Goal: Information Seeking & Learning: Learn about a topic

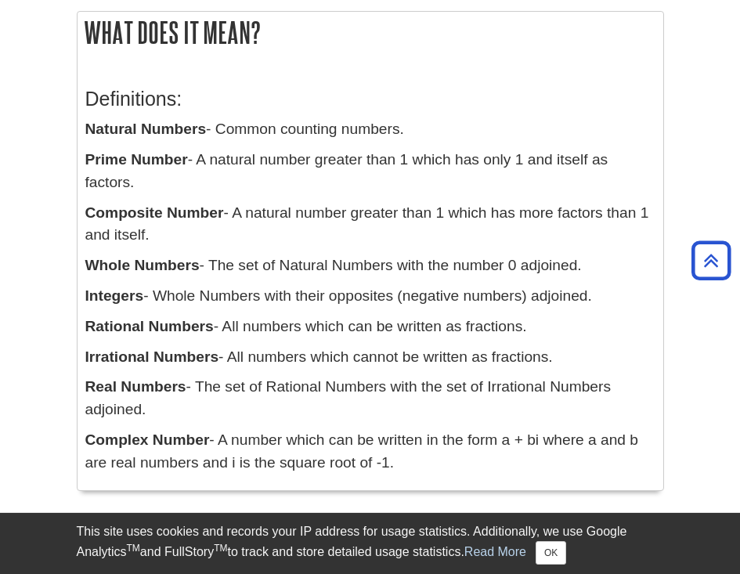
scroll to position [322, 0]
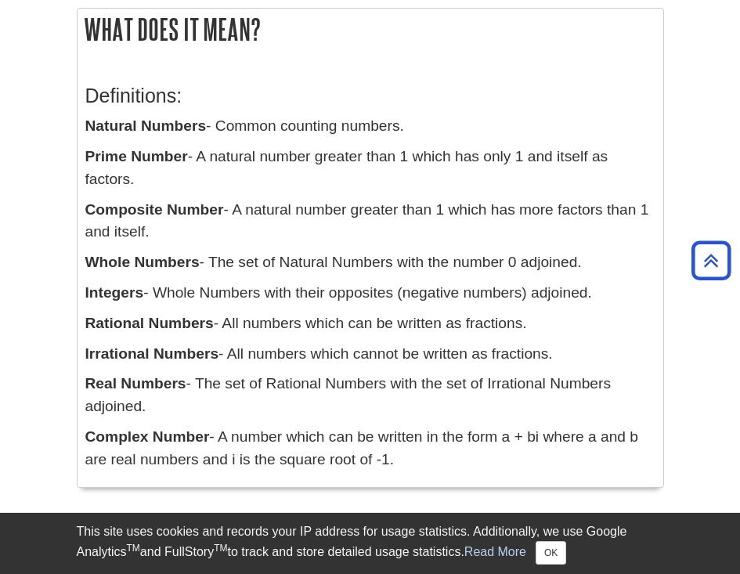
drag, startPoint x: 85, startPoint y: 129, endPoint x: 413, endPoint y: 123, distance: 328.0
click at [413, 123] on div "Definitions: Natural Numbers - Common counting numbers. Prime Number - A natura…" at bounding box center [369, 273] width 585 height 425
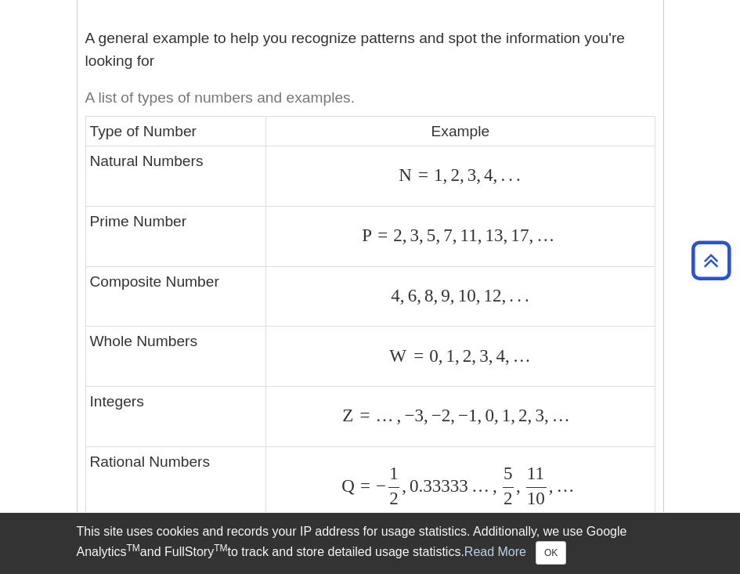
scroll to position [856, 0]
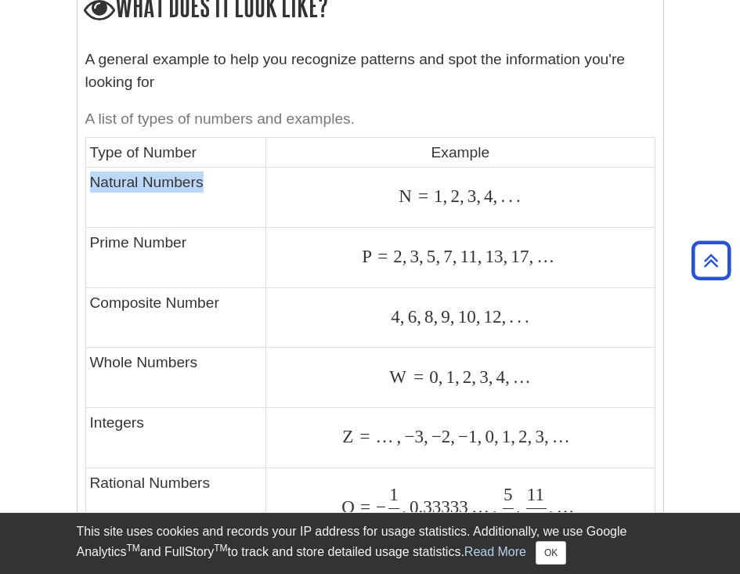
drag, startPoint x: 113, startPoint y: 178, endPoint x: 239, endPoint y: 176, distance: 126.8
click at [239, 176] on td "Natural Numbers" at bounding box center [175, 197] width 181 height 60
drag, startPoint x: 394, startPoint y: 185, endPoint x: 519, endPoint y: 179, distance: 125.3
click at [517, 186] on div "N = 1 , 2 , 3 , 4 , . . . N = 1 , 2 , 3 , 4 , . . ." at bounding box center [460, 196] width 380 height 21
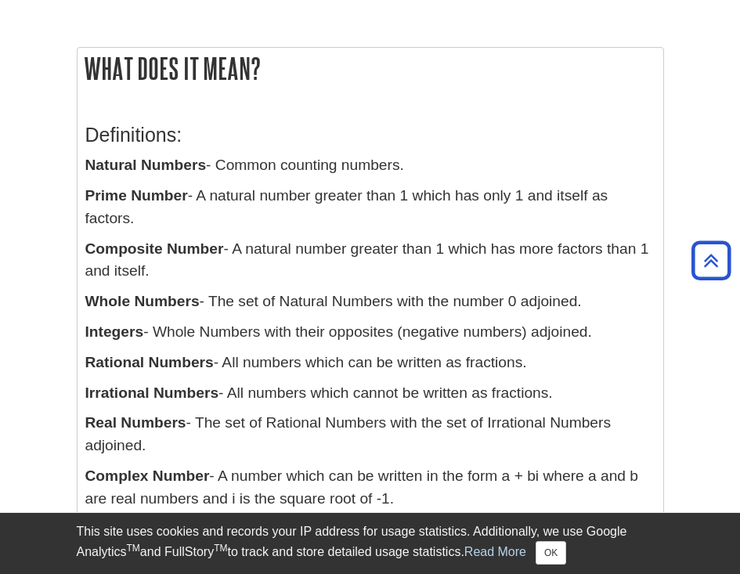
scroll to position [293, 0]
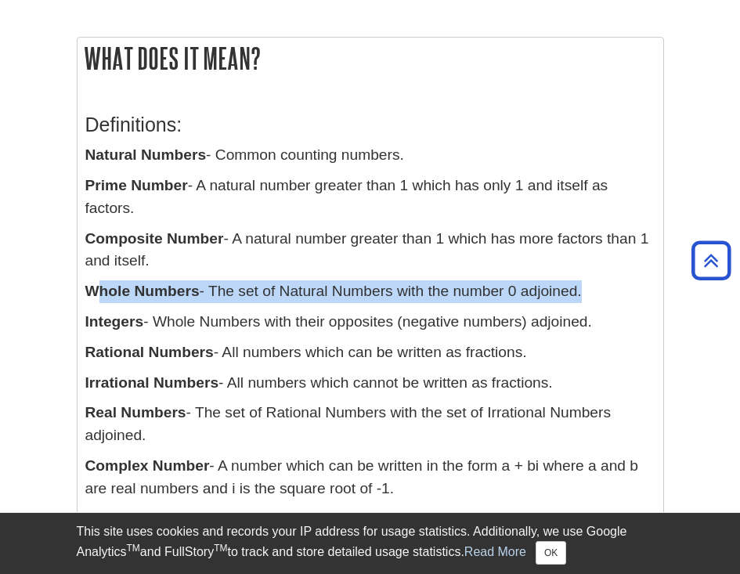
drag, startPoint x: 99, startPoint y: 291, endPoint x: 580, endPoint y: 284, distance: 480.6
click at [580, 284] on p "Whole Numbers - The set of Natural Numbers with the number 0 adjoined." at bounding box center [370, 291] width 570 height 23
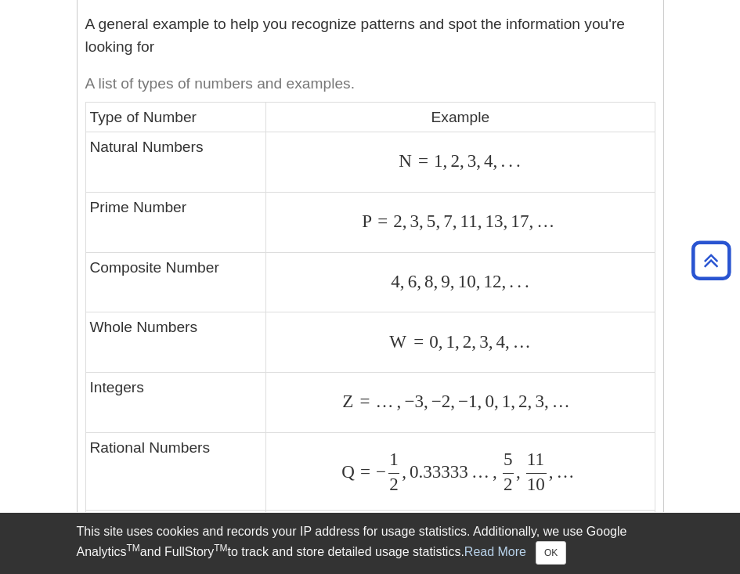
scroll to position [920, 0]
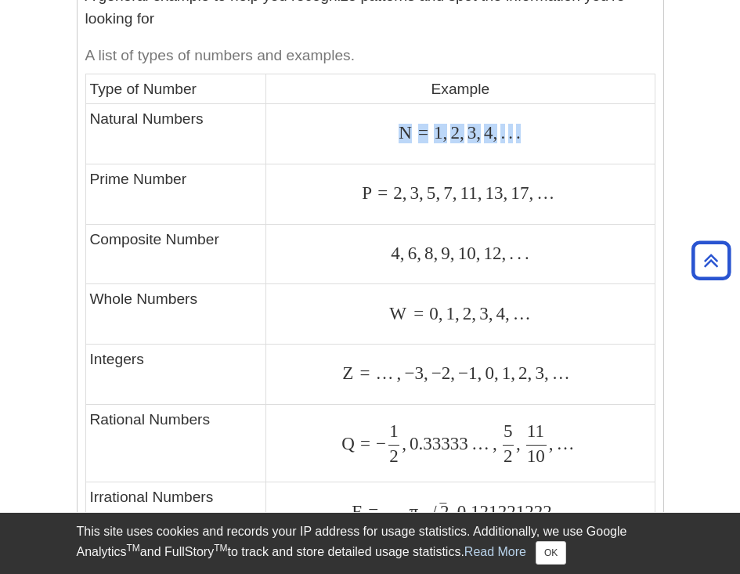
drag, startPoint x: 400, startPoint y: 113, endPoint x: 549, endPoint y: 114, distance: 148.7
click at [549, 123] on div "N = 1 , 2 , 3 , 4 , . . . N = 1 , 2 , 3 , 4 , . . ." at bounding box center [460, 133] width 380 height 21
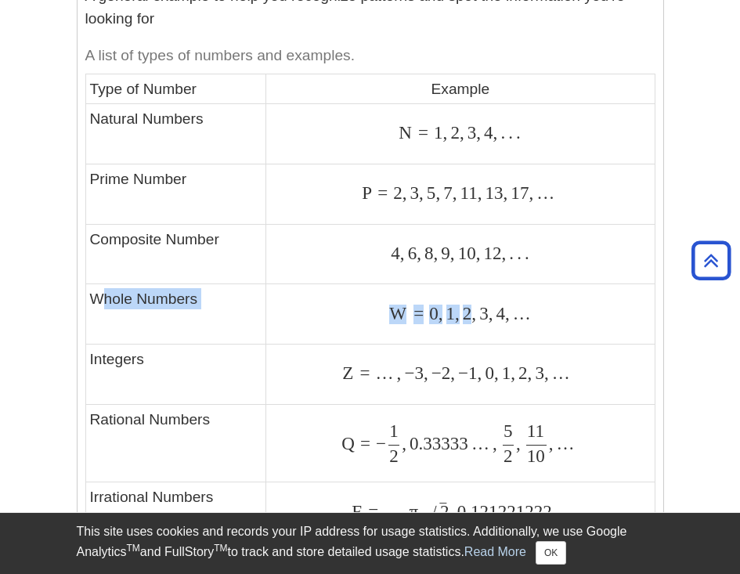
drag, startPoint x: 101, startPoint y: 296, endPoint x: 475, endPoint y: 302, distance: 374.2
click at [470, 300] on tr "Whole Numbers W = 0 , 1 , 2 , 3 , 4 , … W = 0 , 1 , 2 , 3 , 4 , …" at bounding box center [369, 314] width 569 height 60
click at [499, 306] on span "4" at bounding box center [498, 313] width 13 height 20
drag, startPoint x: 438, startPoint y: 303, endPoint x: 426, endPoint y: 305, distance: 12.0
click at [426, 305] on span "W = 0 , 1 , 2 , 3 , 4 , …" at bounding box center [460, 313] width 142 height 20
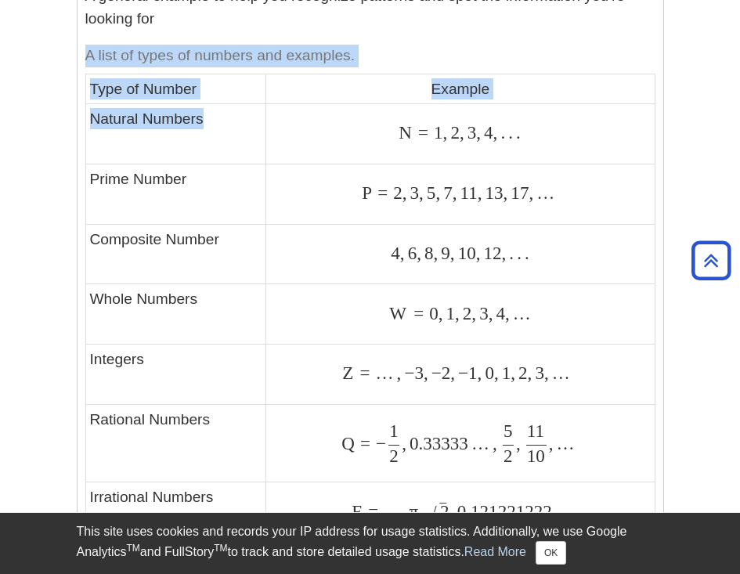
drag, startPoint x: 77, startPoint y: 105, endPoint x: 206, endPoint y: 111, distance: 128.5
click at [206, 111] on div "A general example to help you recognize patterns and spot the information you'r…" at bounding box center [369, 360] width 585 height 767
click at [217, 117] on td "Natural Numbers" at bounding box center [175, 133] width 181 height 60
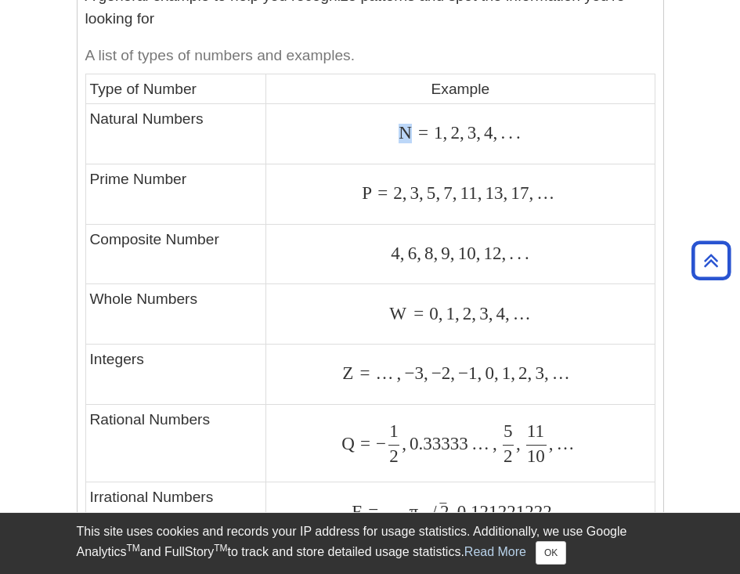
drag, startPoint x: 411, startPoint y: 115, endPoint x: 585, endPoint y: 113, distance: 174.5
click at [585, 123] on div "N = 1 , 2 , 3 , 4 , . . . N = 1 , 2 , 3 , 4 , . . ." at bounding box center [460, 133] width 380 height 21
click at [594, 131] on div "N = 1 , 2 , 3 , 4 , . . . N = 1 , 2 , 3 , 4 , . . ." at bounding box center [460, 133] width 380 height 21
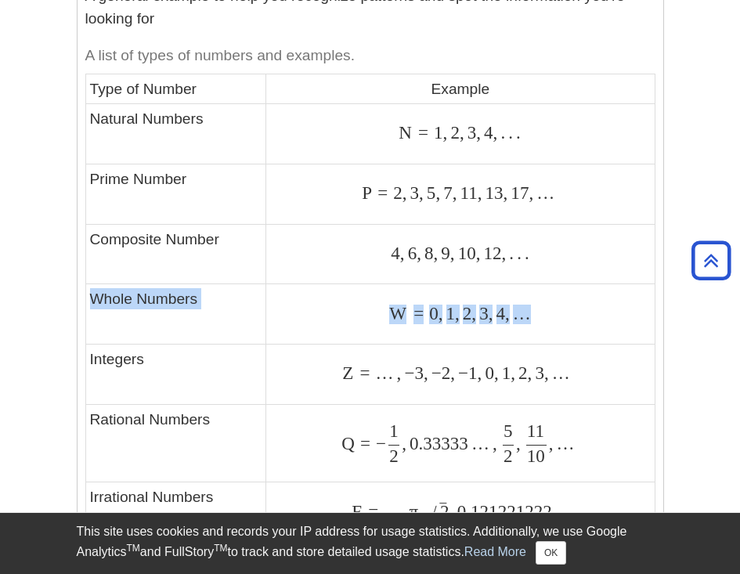
drag, startPoint x: 94, startPoint y: 290, endPoint x: 561, endPoint y: 298, distance: 467.3
click at [561, 298] on tr "Whole Numbers W = 0 , 1 , 2 , 3 , 4 , … W = 0 , 1 , 2 , 3 , 4 , …" at bounding box center [369, 314] width 569 height 60
drag, startPoint x: 445, startPoint y: 307, endPoint x: 628, endPoint y: 310, distance: 183.2
click at [628, 310] on div "W = 0 , 1 , 2 , 3 , 4 , … W = 0 , 1 , 2 , 3 , 4 , …" at bounding box center [460, 314] width 380 height 21
drag, startPoint x: 438, startPoint y: 301, endPoint x: 420, endPoint y: 302, distance: 17.2
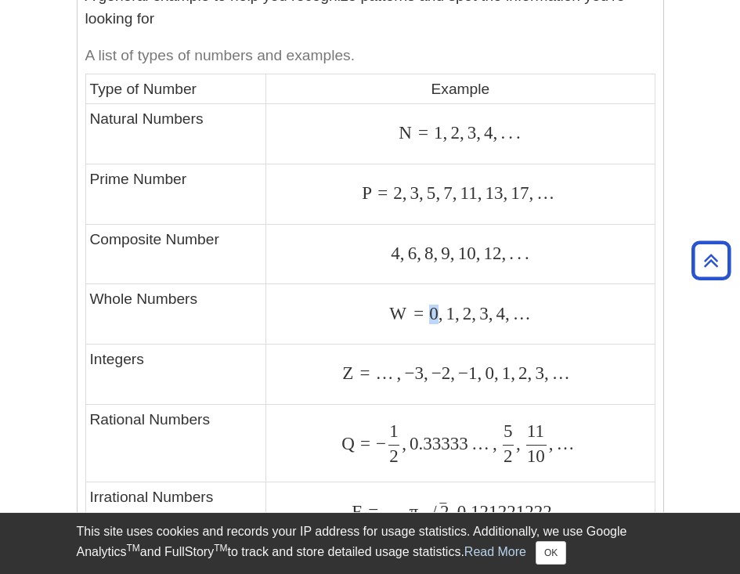
click at [420, 303] on span "W = 0 , 1 , 2 , 3 , 4 , …" at bounding box center [460, 313] width 142 height 20
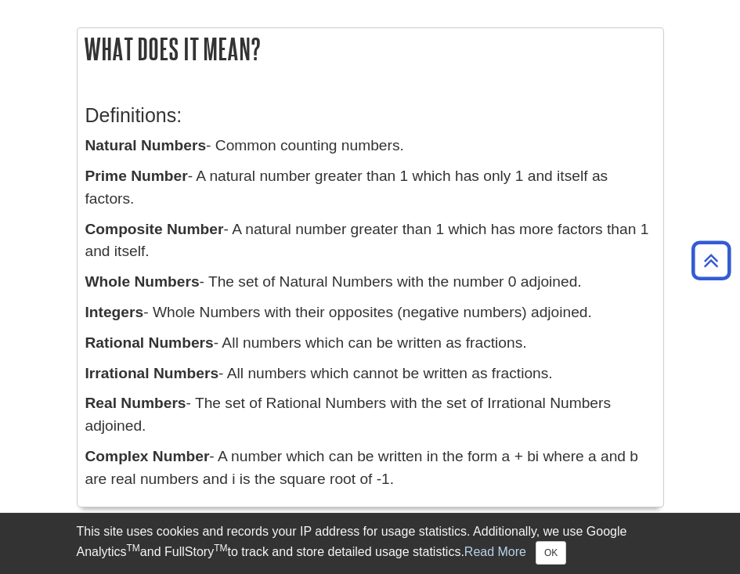
scroll to position [416, 0]
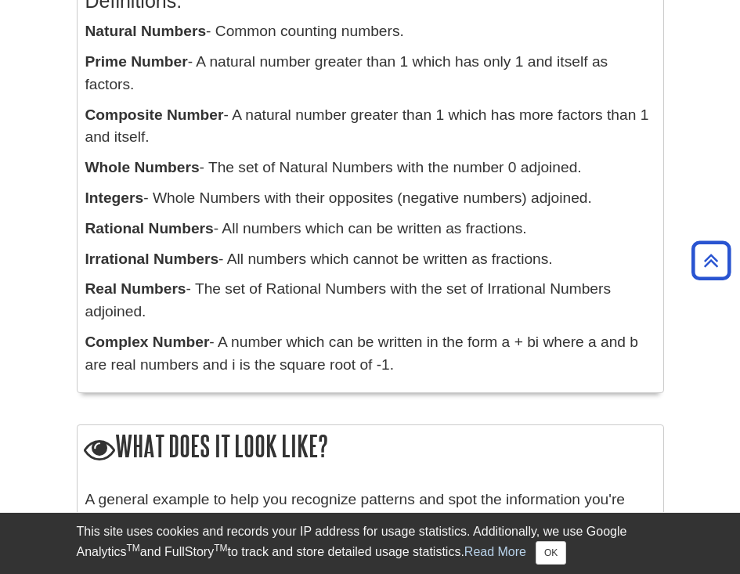
drag, startPoint x: 70, startPoint y: 221, endPoint x: 161, endPoint y: 230, distance: 91.3
click at [193, 229] on b "Rational Numbers" at bounding box center [149, 228] width 128 height 16
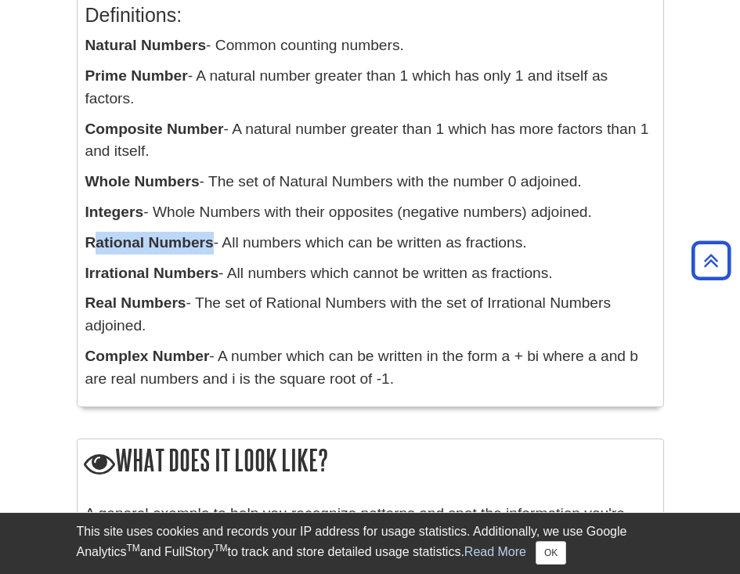
drag, startPoint x: 143, startPoint y: 240, endPoint x: 211, endPoint y: 243, distance: 68.2
click at [211, 243] on b "Rational Numbers" at bounding box center [149, 242] width 128 height 16
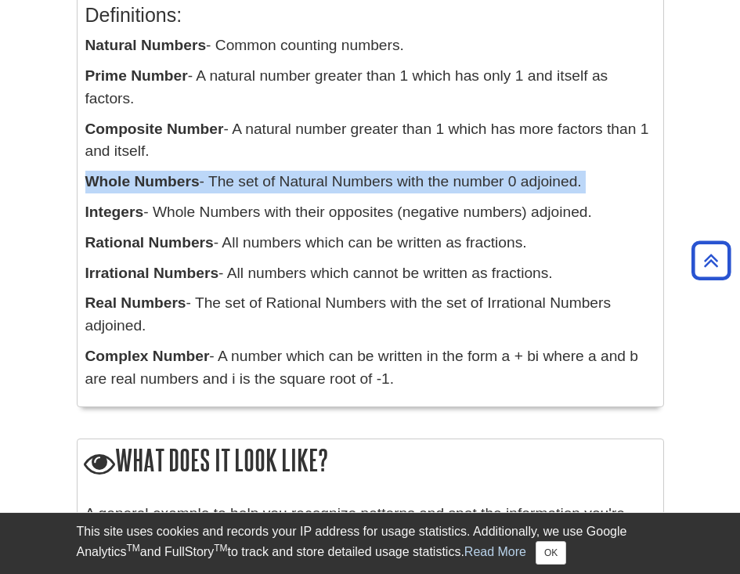
drag, startPoint x: 118, startPoint y: 188, endPoint x: 196, endPoint y: 196, distance: 78.7
click at [196, 196] on div "Definitions: Natural Numbers - Common counting numbers. Prime Number - A natura…" at bounding box center [370, 192] width 570 height 409
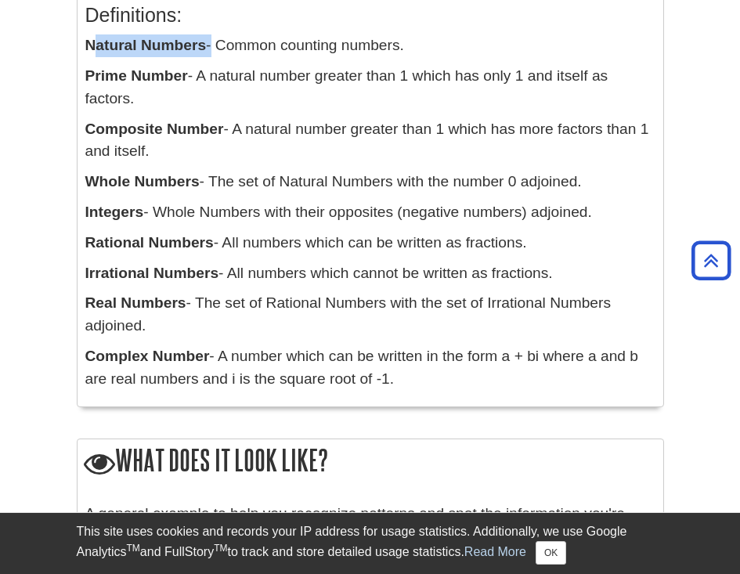
drag, startPoint x: 94, startPoint y: 49, endPoint x: 211, endPoint y: 49, distance: 117.4
click at [211, 49] on p "Natural Numbers - Common counting numbers." at bounding box center [370, 45] width 570 height 23
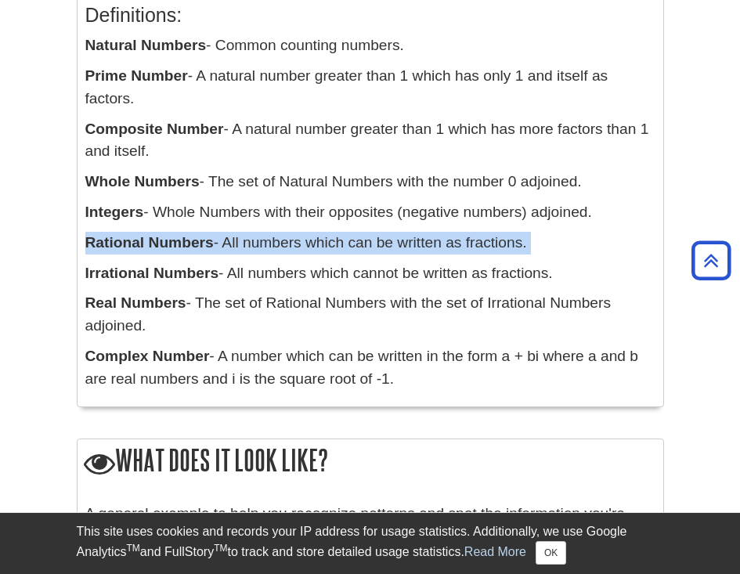
drag, startPoint x: 89, startPoint y: 236, endPoint x: 231, endPoint y: 252, distance: 142.6
click at [231, 252] on div "Definitions: Natural Numbers - Common counting numbers. Prime Number - A natura…" at bounding box center [370, 192] width 570 height 409
click at [266, 248] on p "Rational Numbers - All numbers which can be written as fractions." at bounding box center [370, 243] width 570 height 23
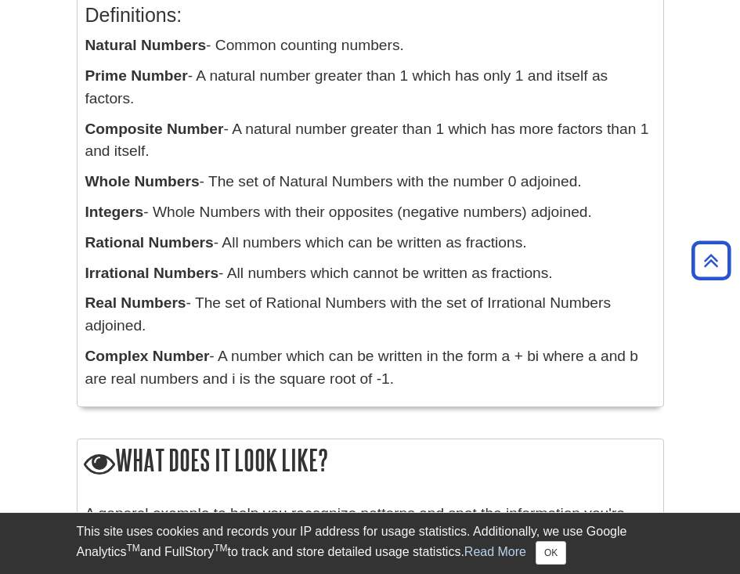
drag, startPoint x: 471, startPoint y: 240, endPoint x: 534, endPoint y: 241, distance: 62.6
click at [534, 241] on p "Rational Numbers - All numbers which can be written as fractions." at bounding box center [370, 243] width 570 height 23
click at [500, 238] on p "Rational Numbers - All numbers which can be written as fractions." at bounding box center [370, 243] width 570 height 23
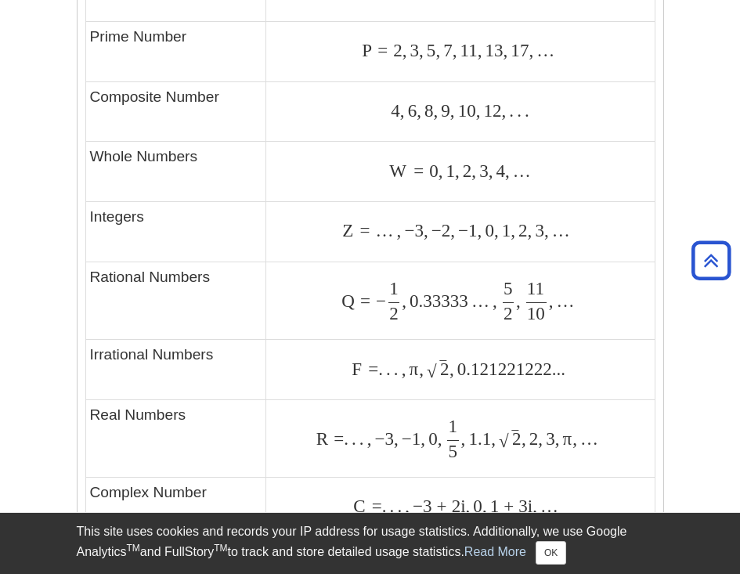
scroll to position [1111, 0]
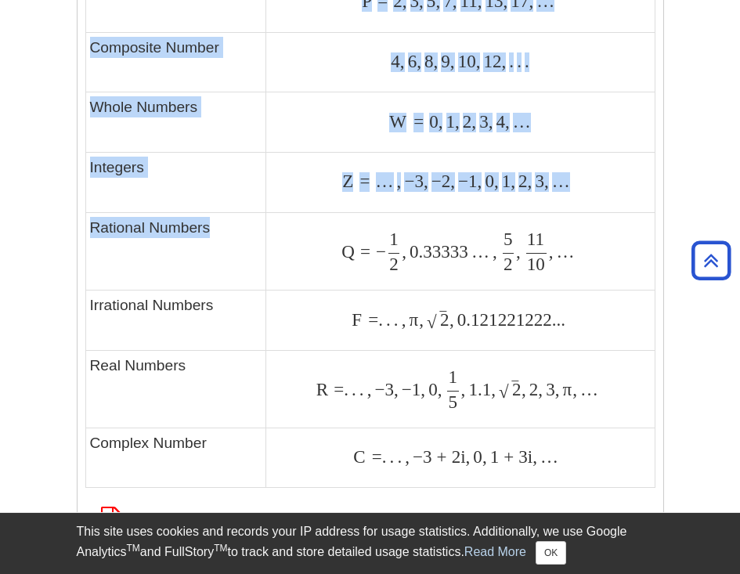
drag, startPoint x: 82, startPoint y: 217, endPoint x: 256, endPoint y: 230, distance: 174.3
click at [234, 227] on div "A general example to help you recognize patterns and spot the information you'r…" at bounding box center [369, 169] width 585 height 767
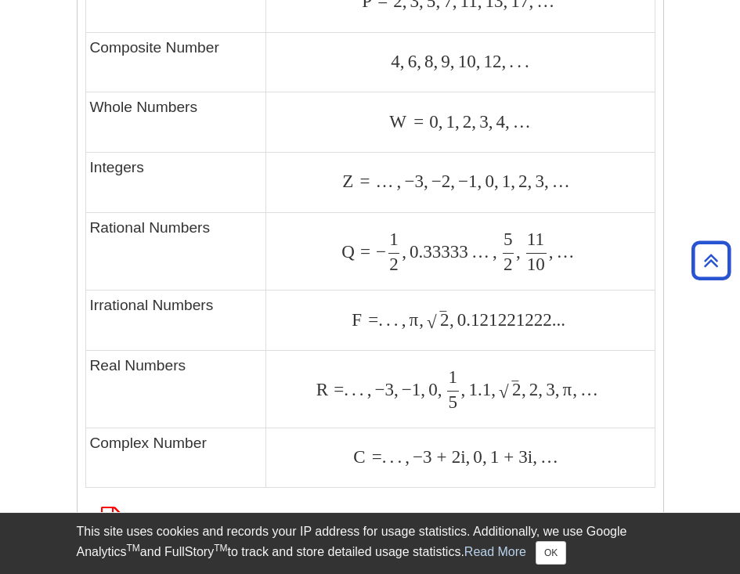
click at [394, 241] on span "1 2" at bounding box center [394, 251] width 16 height 20
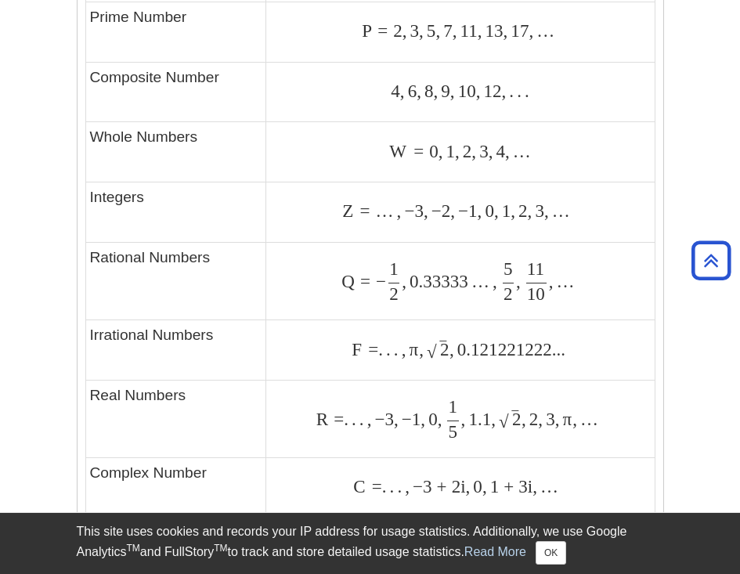
drag, startPoint x: 97, startPoint y: 141, endPoint x: 211, endPoint y: 142, distance: 113.5
click at [211, 142] on td "Whole Numbers" at bounding box center [175, 152] width 181 height 60
drag, startPoint x: 387, startPoint y: 143, endPoint x: 512, endPoint y: 143, distance: 124.4
click at [512, 143] on div "W = 0 , 1 , 2 , 3 , 4 , … W = 0 , 1 , 2 , 3 , 4 , …" at bounding box center [460, 152] width 380 height 21
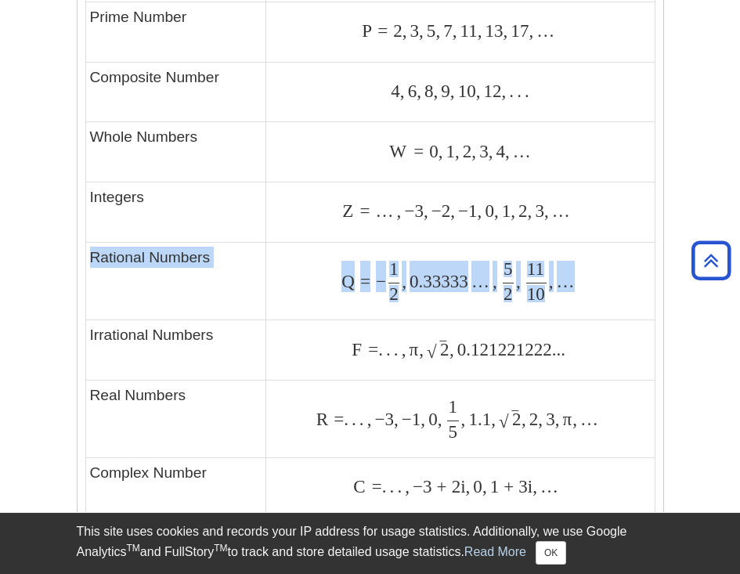
drag, startPoint x: 90, startPoint y: 246, endPoint x: 571, endPoint y: 260, distance: 481.5
click at [571, 260] on tr "Rational Numbers Q = − 1 2 , 0.33333 … , 5 2 , 11 10 , … Q = − 1 2 , 0.33333 … …" at bounding box center [369, 280] width 569 height 77
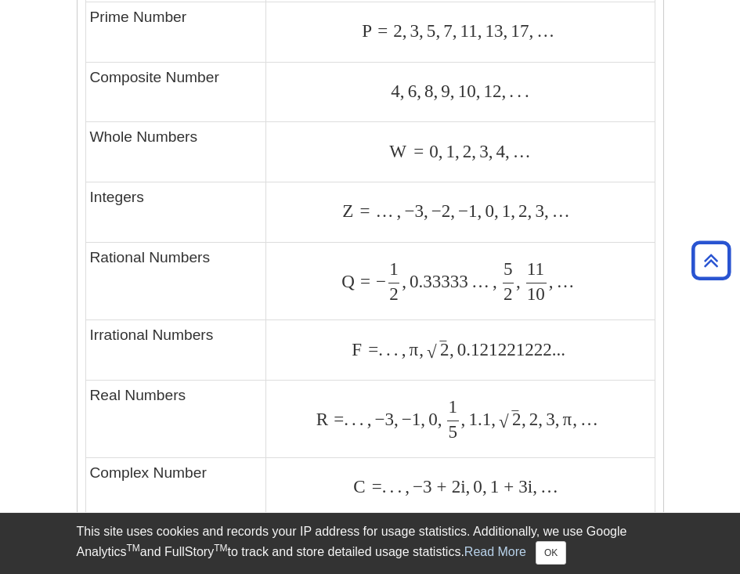
click at [102, 265] on td "Rational Numbers" at bounding box center [175, 280] width 181 height 77
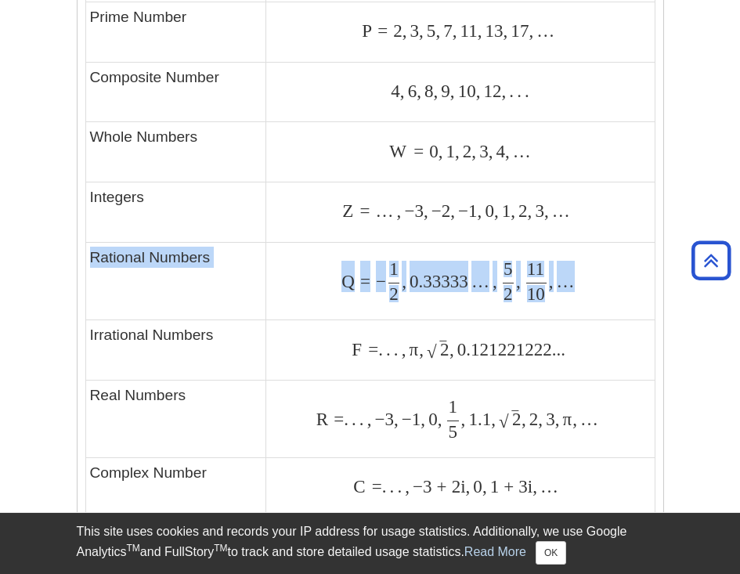
drag, startPoint x: 87, startPoint y: 245, endPoint x: 634, endPoint y: 264, distance: 547.4
click at [634, 264] on tr "Rational Numbers Q = − 1 2 , 0.33333 … , 5 2 , 11 10 , … Q = − 1 2 , 0.33333 … …" at bounding box center [369, 280] width 569 height 77
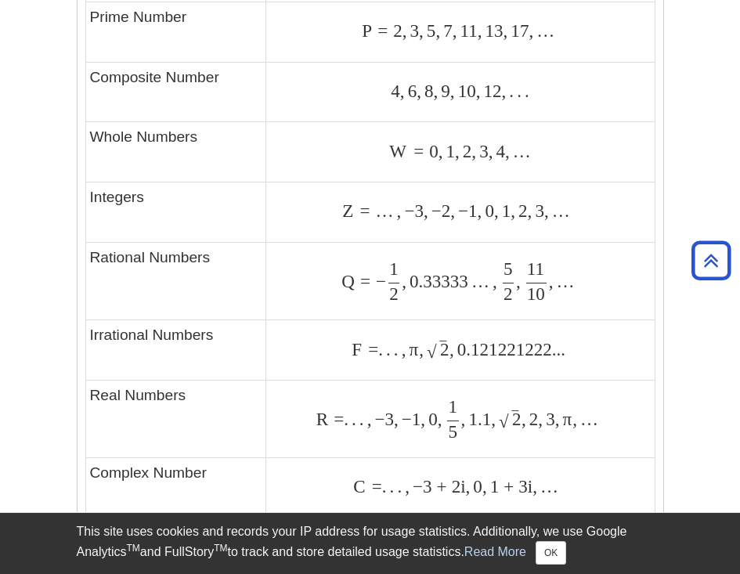
click at [398, 283] on span "2" at bounding box center [393, 293] width 9 height 20
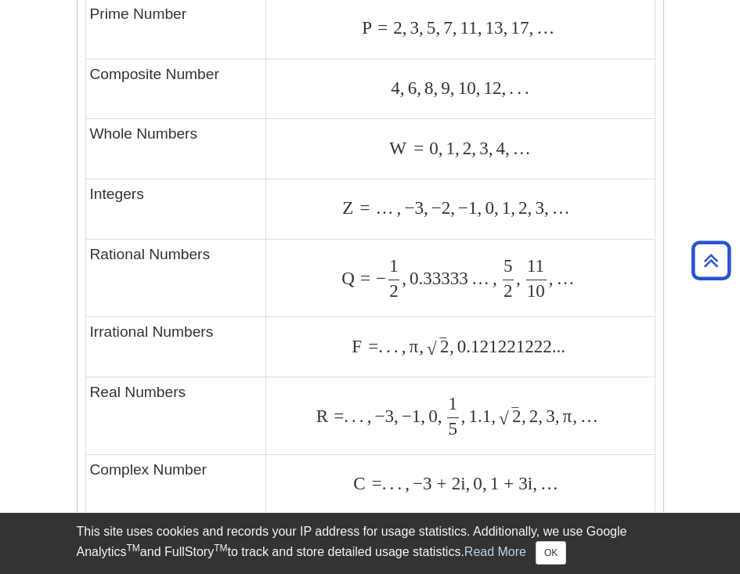
scroll to position [1088, 0]
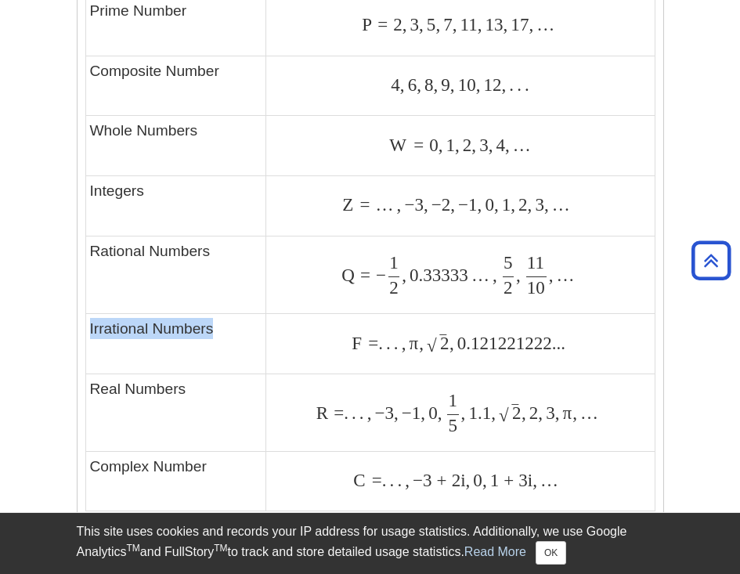
drag, startPoint x: 90, startPoint y: 317, endPoint x: 213, endPoint y: 322, distance: 123.0
click at [213, 322] on td "Irrational Numbers" at bounding box center [175, 344] width 181 height 60
click at [95, 321] on td "Irrational Numbers" at bounding box center [175, 344] width 181 height 60
drag, startPoint x: 90, startPoint y: 319, endPoint x: 226, endPoint y: 329, distance: 136.6
click at [226, 329] on td "Irrational Numbers" at bounding box center [175, 344] width 181 height 60
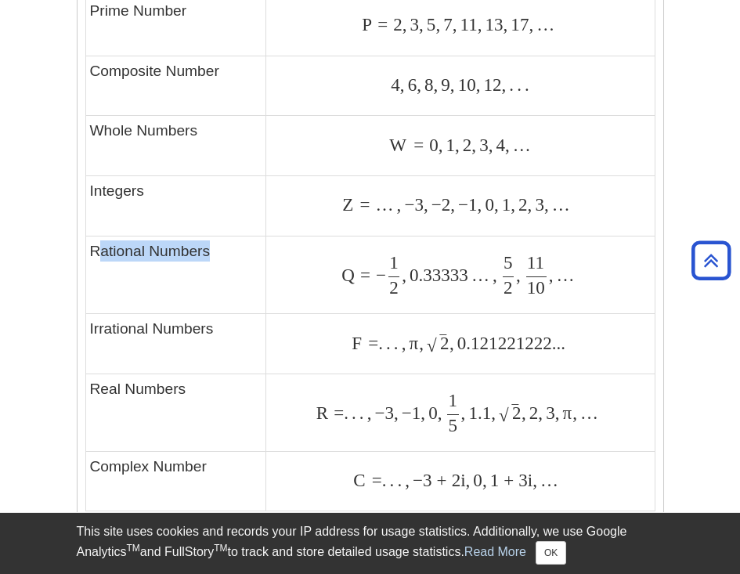
drag, startPoint x: 96, startPoint y: 243, endPoint x: 243, endPoint y: 263, distance: 147.8
click at [243, 263] on td "Rational Numbers" at bounding box center [175, 274] width 181 height 77
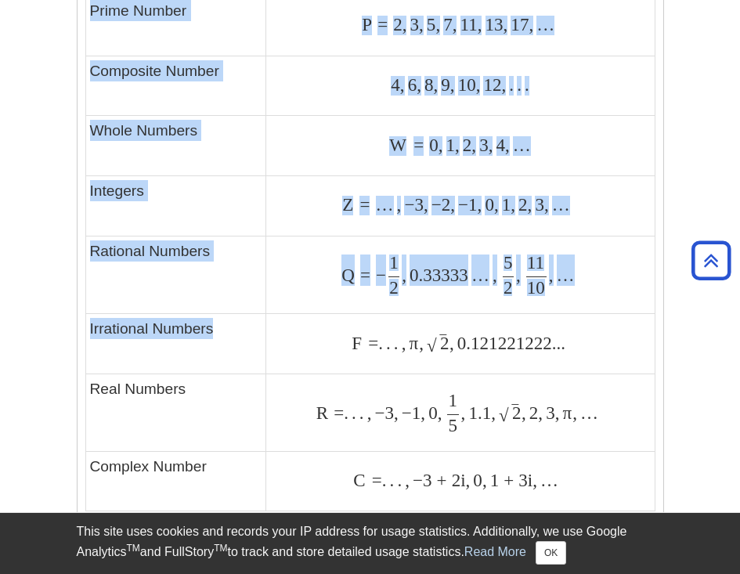
drag, startPoint x: 79, startPoint y: 320, endPoint x: 257, endPoint y: 329, distance: 177.9
click at [257, 329] on div "A general example to help you recognize patterns and spot the information you'r…" at bounding box center [369, 192] width 585 height 767
drag, startPoint x: 256, startPoint y: 329, endPoint x: 221, endPoint y: 331, distance: 35.3
click at [256, 329] on td "Irrational Numbers" at bounding box center [175, 344] width 181 height 60
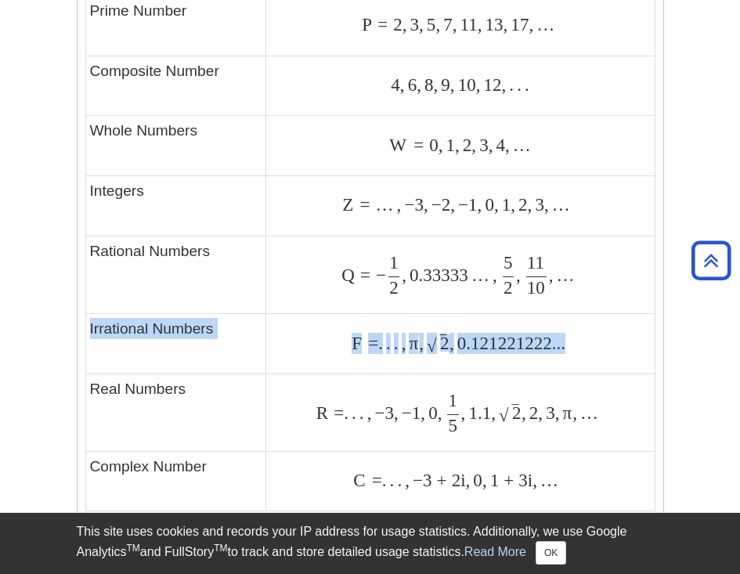
drag, startPoint x: 94, startPoint y: 316, endPoint x: 576, endPoint y: 338, distance: 482.6
click at [576, 338] on tr "Irrational Numbers F = . . . , π , 2 ‾ √ , 0.121221222... F = . . . , π , 2 , 0…" at bounding box center [369, 344] width 569 height 60
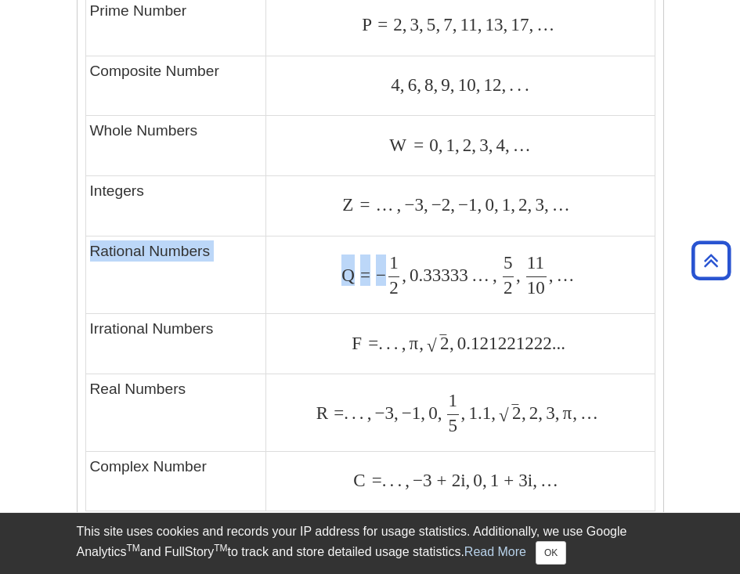
drag, startPoint x: 110, startPoint y: 241, endPoint x: 402, endPoint y: 261, distance: 292.6
click at [402, 261] on tr "Rational Numbers Q = − 1 2 , 0.33333 … , 5 2 , 11 10 , … Q = − 1 2 , 0.33333 … …" at bounding box center [369, 274] width 569 height 77
click at [401, 265] on span "1 2" at bounding box center [394, 275] width 16 height 20
drag, startPoint x: 396, startPoint y: 251, endPoint x: 403, endPoint y: 279, distance: 29.0
click at [403, 279] on span "Q = − 1 2 , 0.33333 … , 5 2 , 11 10 , …" at bounding box center [459, 274] width 237 height 39
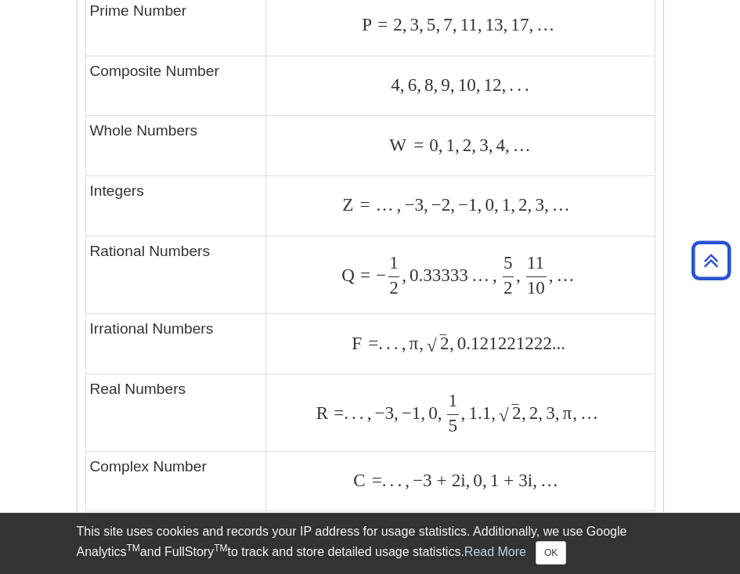
click at [333, 279] on div "Q = − 1 2 , 0.33333 … , 5 2 , 11 10 , … Q = − 1 2 , 0.33333 … , 5 2 , 11 10 , …" at bounding box center [460, 274] width 380 height 39
drag, startPoint x: 92, startPoint y: 319, endPoint x: 213, endPoint y: 323, distance: 120.6
click at [213, 323] on td "Irrational Numbers" at bounding box center [175, 344] width 181 height 60
click at [419, 335] on span "π" at bounding box center [411, 343] width 13 height 20
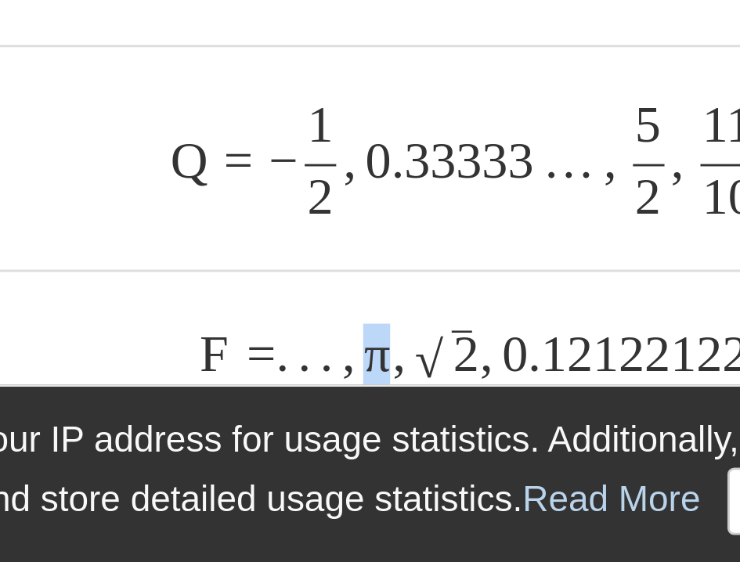
scroll to position [1132, 0]
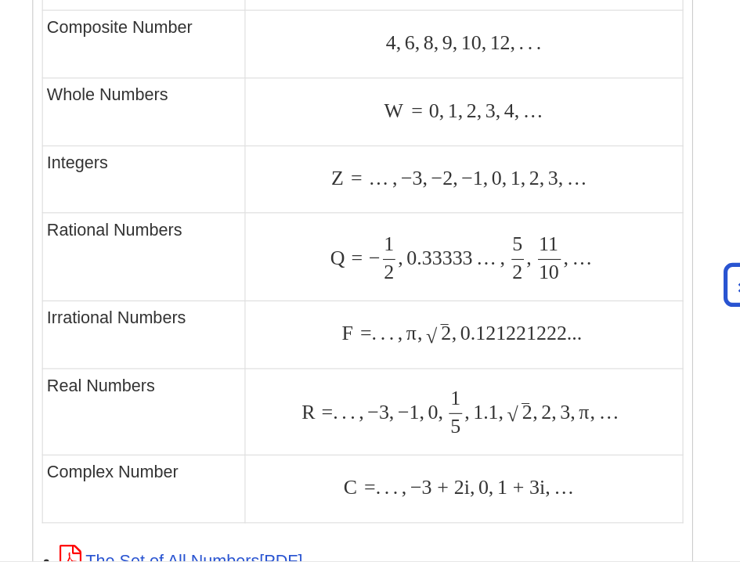
click at [405, 287] on span "π" at bounding box center [411, 297] width 13 height 20
click at [454, 287] on span "0.121221222..." at bounding box center [509, 297] width 111 height 20
drag, startPoint x: 369, startPoint y: 218, endPoint x: 421, endPoint y: 219, distance: 51.7
click at [421, 220] on span "0.33333" at bounding box center [437, 230] width 62 height 20
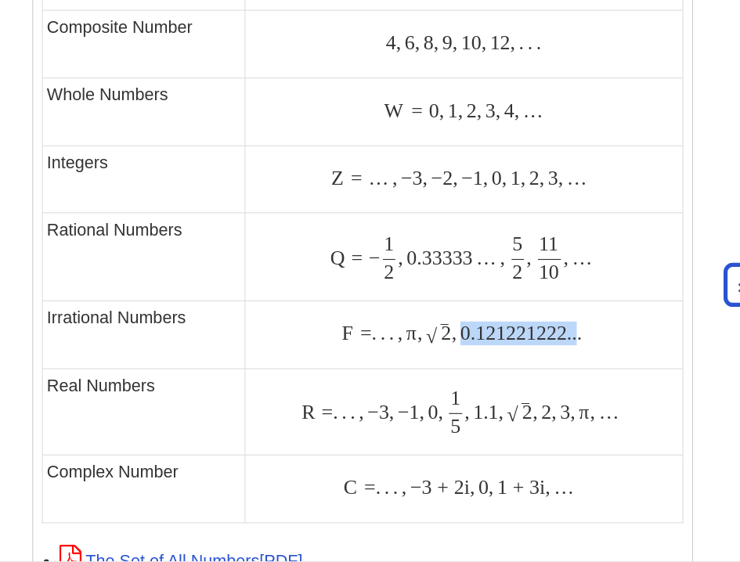
drag, startPoint x: 413, startPoint y: 282, endPoint x: 517, endPoint y: 290, distance: 103.6
click at [517, 290] on span "0.121221222..." at bounding box center [509, 297] width 111 height 20
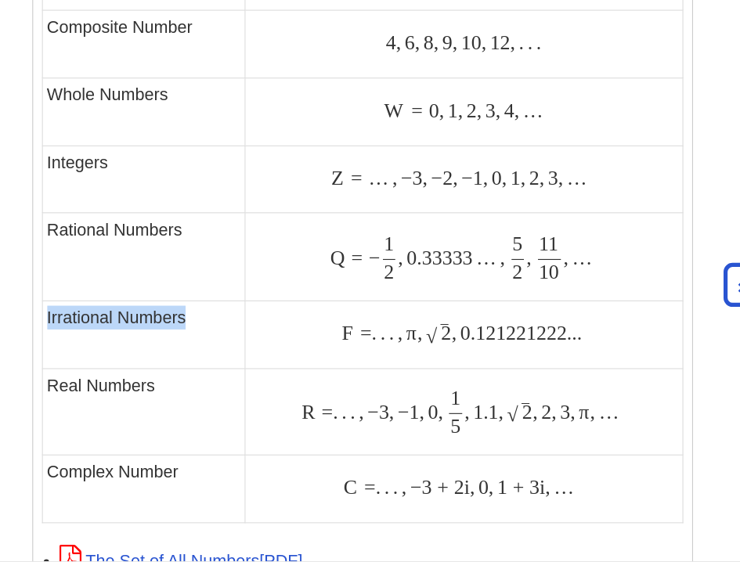
drag, startPoint x: 37, startPoint y: 266, endPoint x: 174, endPoint y: 278, distance: 137.5
click at [175, 279] on td "Irrational Numbers" at bounding box center [175, 298] width 181 height 60
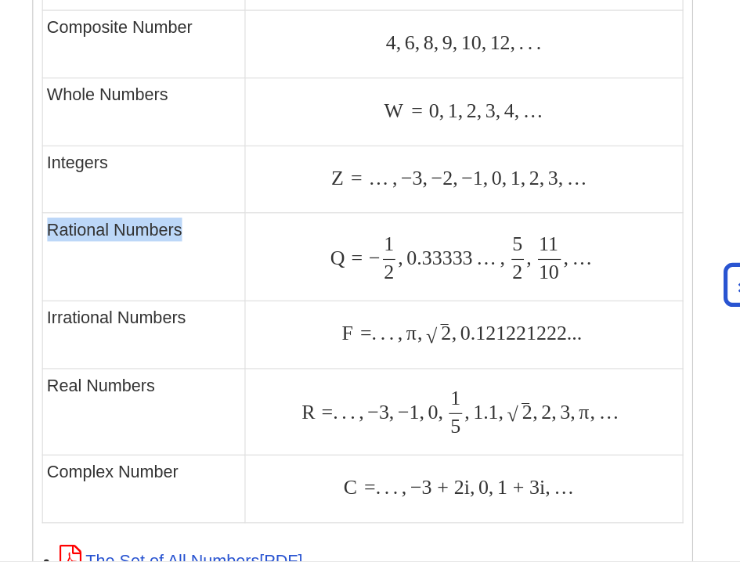
drag, startPoint x: 43, startPoint y: 189, endPoint x: 182, endPoint y: 200, distance: 139.0
click at [182, 200] on td "Rational Numbers" at bounding box center [175, 229] width 181 height 77
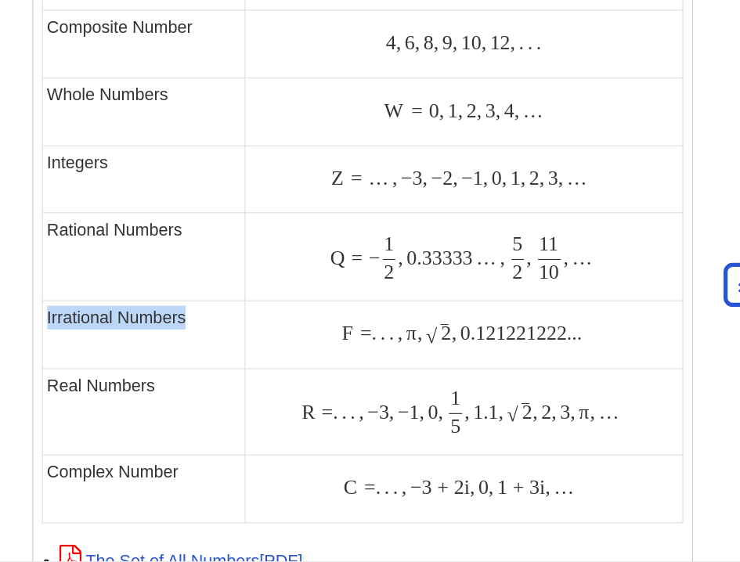
drag, startPoint x: 56, startPoint y: 274, endPoint x: 201, endPoint y: 273, distance: 144.8
click at [201, 273] on td "Irrational Numbers" at bounding box center [175, 298] width 181 height 60
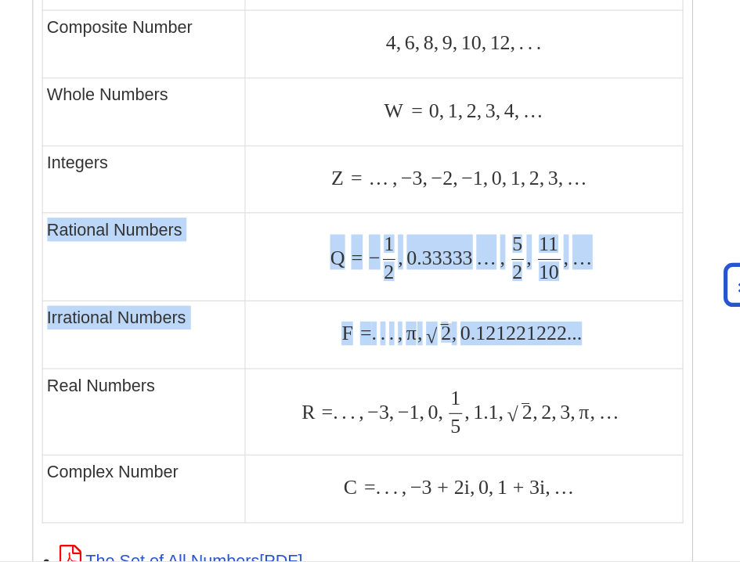
drag, startPoint x: 553, startPoint y: 280, endPoint x: 42, endPoint y: 194, distance: 517.5
click at [85, 194] on tbody "Type of Number Example Natural Numbers N = 1 , 2 , 3 , 4 , . . . N = 1 , 2 , 3 …" at bounding box center [369, 163] width 569 height 606
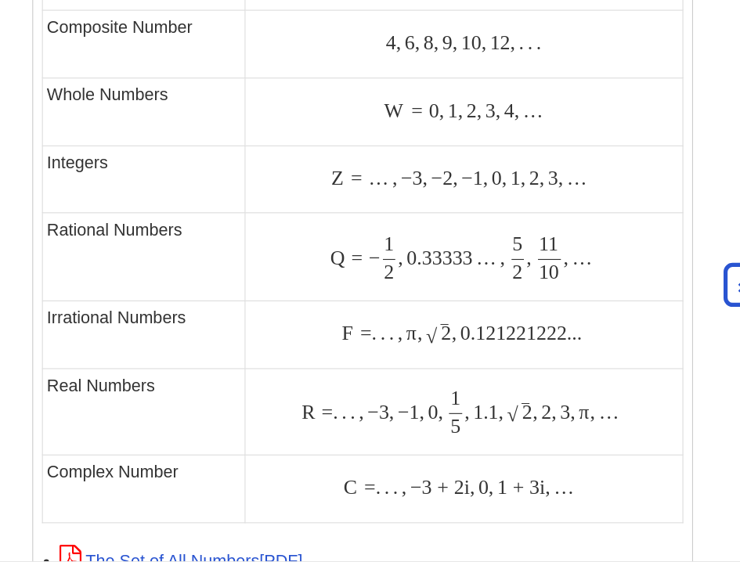
click at [341, 220] on span "Q" at bounding box center [347, 230] width 13 height 20
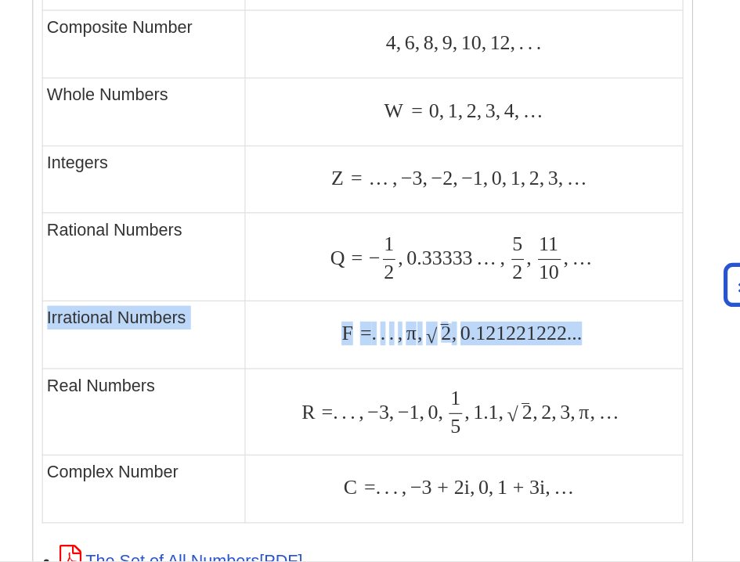
drag, startPoint x: 40, startPoint y: 272, endPoint x: 415, endPoint y: 303, distance: 376.2
click at [415, 303] on tr "Irrational Numbers F = . . . , π , 2 ‾ √ , 0.121221222... F = . . . , π , 2 , 0…" at bounding box center [369, 298] width 569 height 60
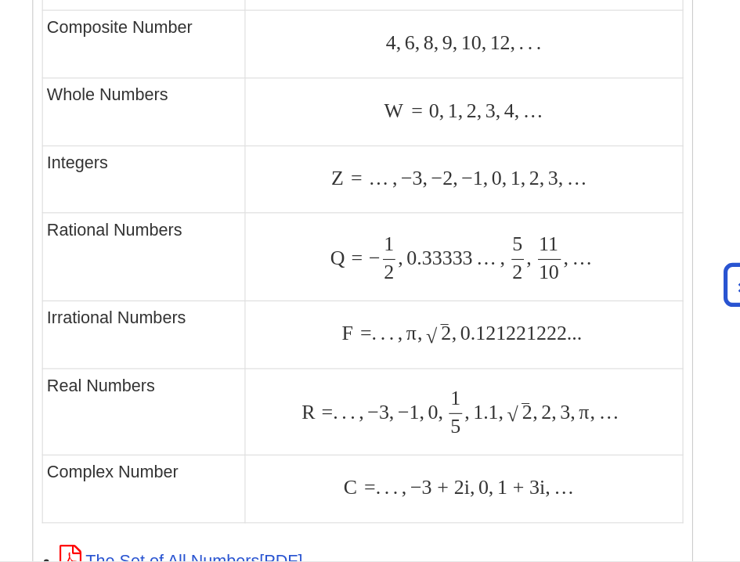
click at [514, 287] on span "0.121221222..." at bounding box center [509, 297] width 111 height 20
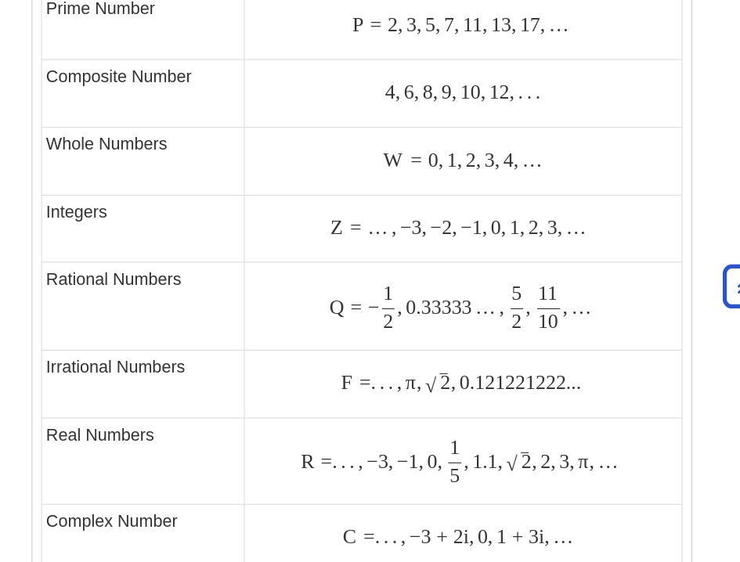
scroll to position [1089, 0]
drag, startPoint x: 43, startPoint y: 232, endPoint x: 200, endPoint y: 237, distance: 157.4
click at [200, 237] on td "Rational Numbers" at bounding box center [175, 272] width 181 height 77
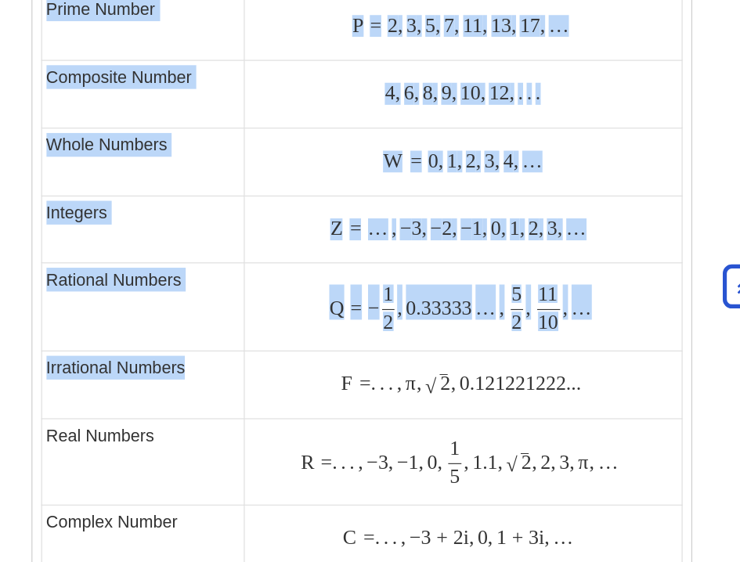
drag, startPoint x: 177, startPoint y: 312, endPoint x: 26, endPoint y: 313, distance: 151.1
click at [65, 314] on div "What does it mean? Definitions: Natural Numbers - Common counting numbers. Prim…" at bounding box center [370, 160] width 610 height 1840
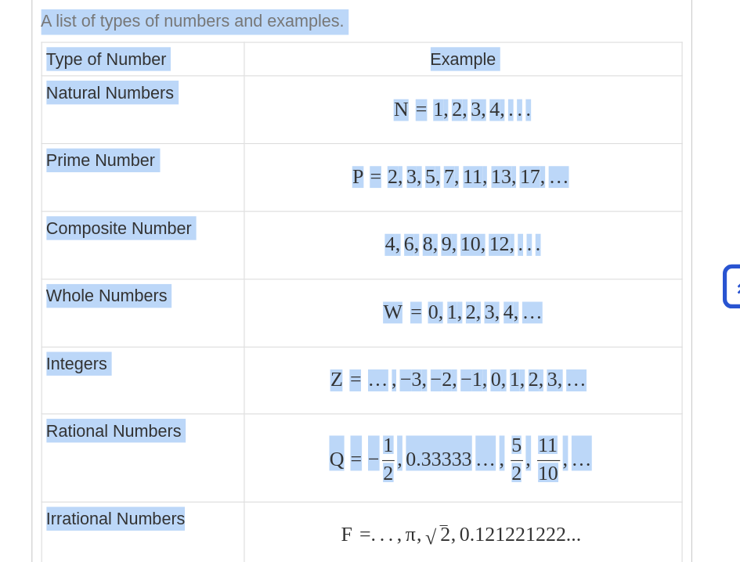
scroll to position [949, 0]
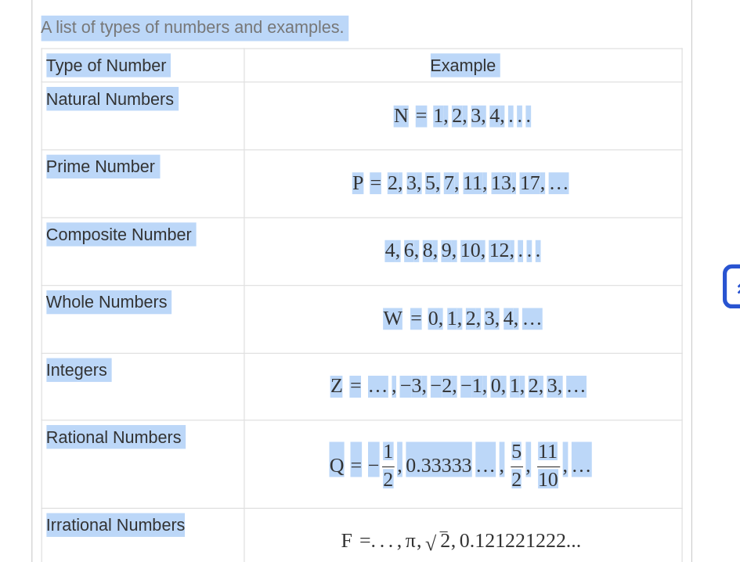
click at [85, 85] on td "Natural Numbers" at bounding box center [175, 104] width 181 height 60
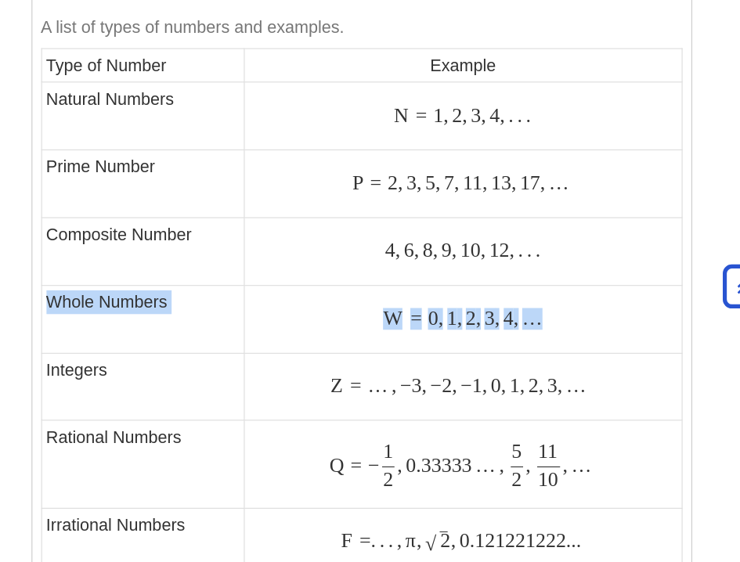
drag, startPoint x: 39, startPoint y: 264, endPoint x: 463, endPoint y: 281, distance: 423.8
click at [463, 282] on tr "Whole Numbers W = 0 , 1 , 2 , 3 , 4 , … W = 0 , 1 , 2 , 3 , 4 , …" at bounding box center [369, 284] width 569 height 60
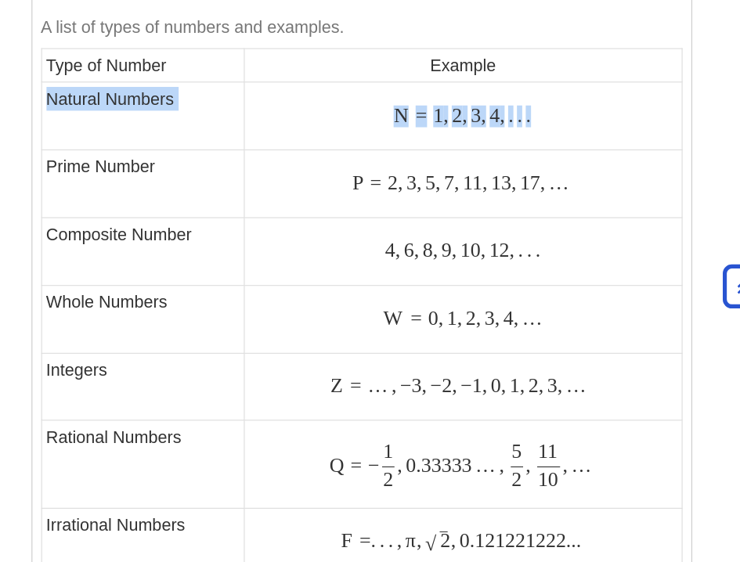
drag, startPoint x: 43, startPoint y: 80, endPoint x: 562, endPoint y: 106, distance: 519.5
click at [562, 106] on tr "Natural Numbers N = 1 , 2 , 3 , 4 , . . . N = 1 , 2 , 3 , 4 , . . ." at bounding box center [369, 104] width 569 height 60
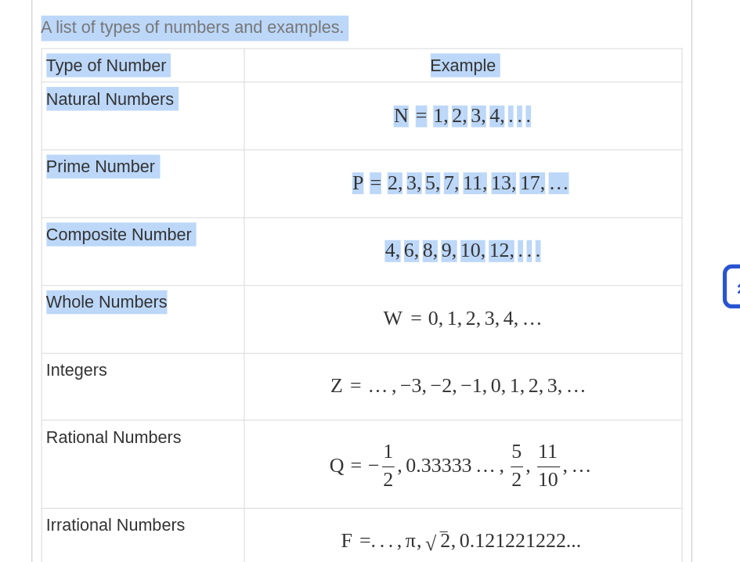
drag, startPoint x: 36, startPoint y: 256, endPoint x: 217, endPoint y: 265, distance: 181.0
click at [212, 265] on table "A list of types of numbers and examples. Type of Number Example Natural Numbers…" at bounding box center [370, 329] width 570 height 642
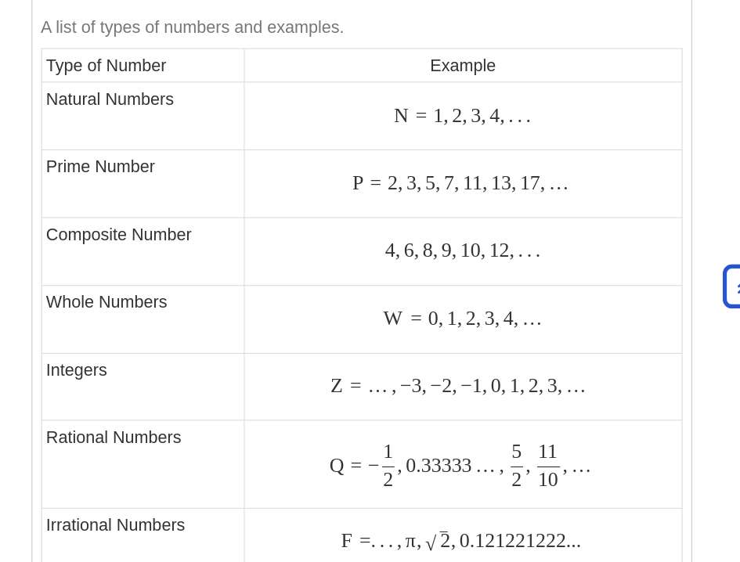
click at [270, 279] on div "W = 0 , 1 , 2 , 3 , 4 , … W = 0 , 1 , 2 , 3 , 4 , …" at bounding box center [460, 283] width 380 height 21
click at [492, 272] on span "4" at bounding box center [498, 282] width 13 height 20
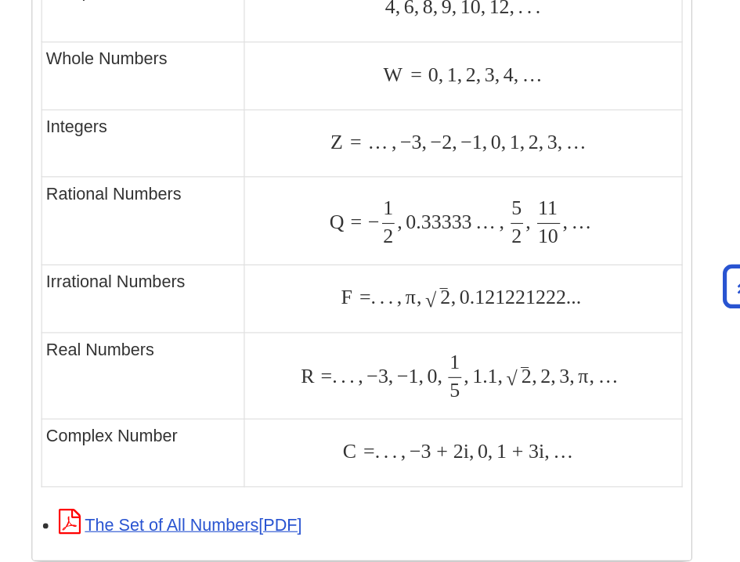
scroll to position [994, 0]
